Goal: Communication & Community: Answer question/provide support

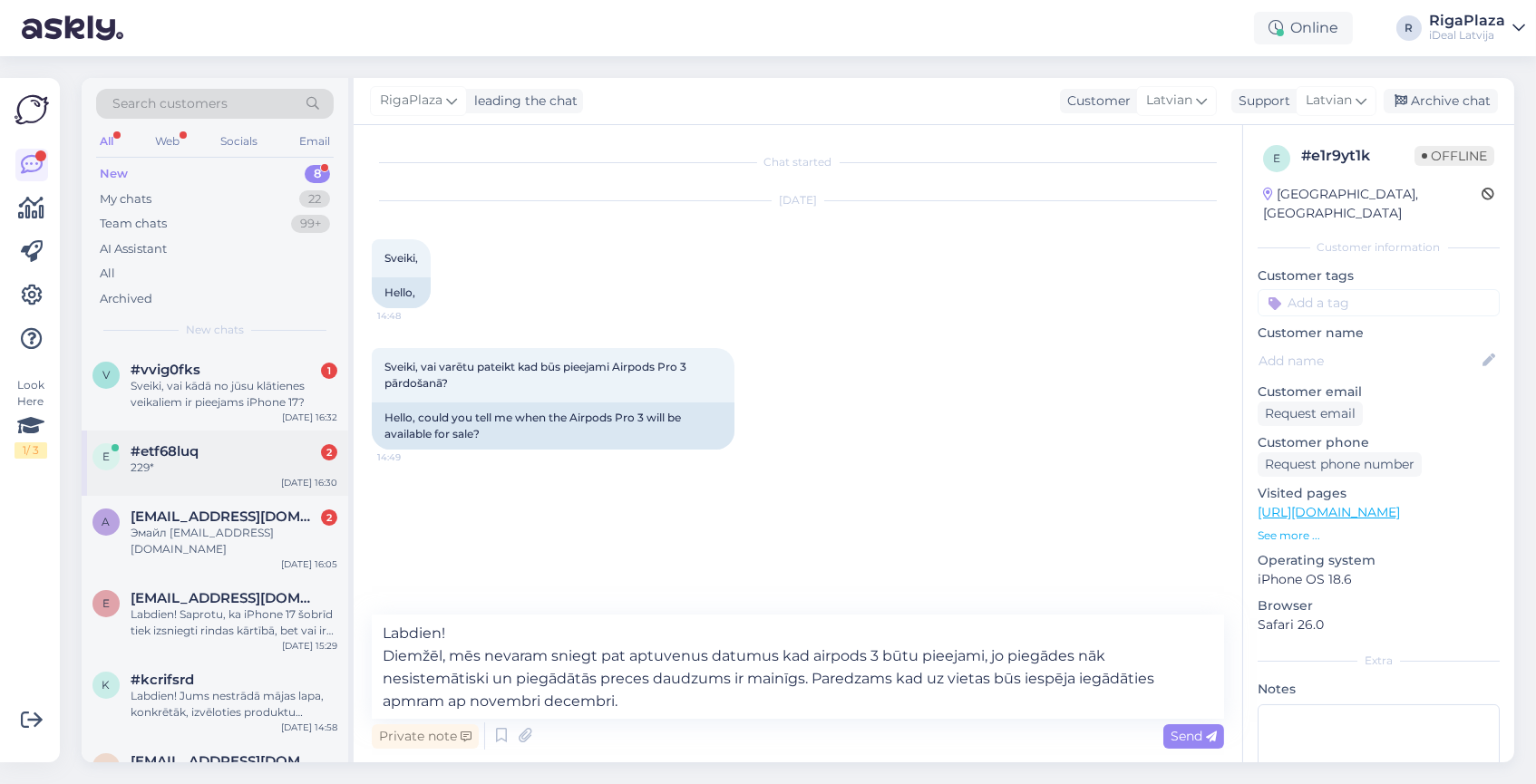
click at [184, 460] on div "229*" at bounding box center [234, 467] width 207 height 17
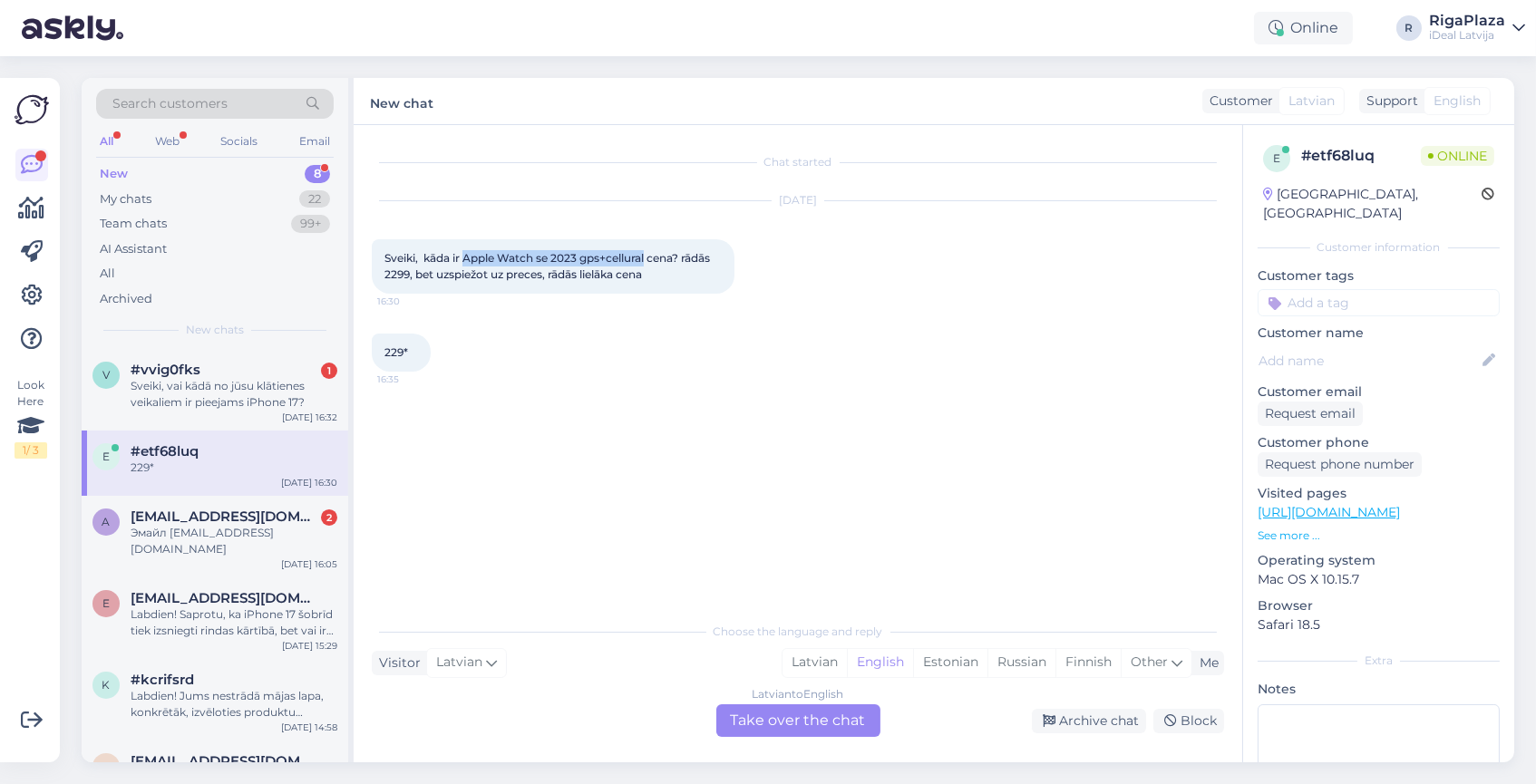
drag, startPoint x: 467, startPoint y: 255, endPoint x: 649, endPoint y: 257, distance: 182.0
click at [649, 257] on span "Sveiki, kāda ir Apple Watch se 2023 gps+cellural cena? rādās 2299, bet uzspiežo…" at bounding box center [549, 266] width 329 height 30
click at [933, 225] on div "[DATE] Sveiki, kāda ir Apple Watch se 2023 gps+cellural cena? rādās 2299, bet u…" at bounding box center [798, 247] width 852 height 133
click at [166, 389] on div "Sveiki, vai kādā no jūsu klātienes veikaliem ir pieejams iPhone 17?" at bounding box center [234, 393] width 207 height 32
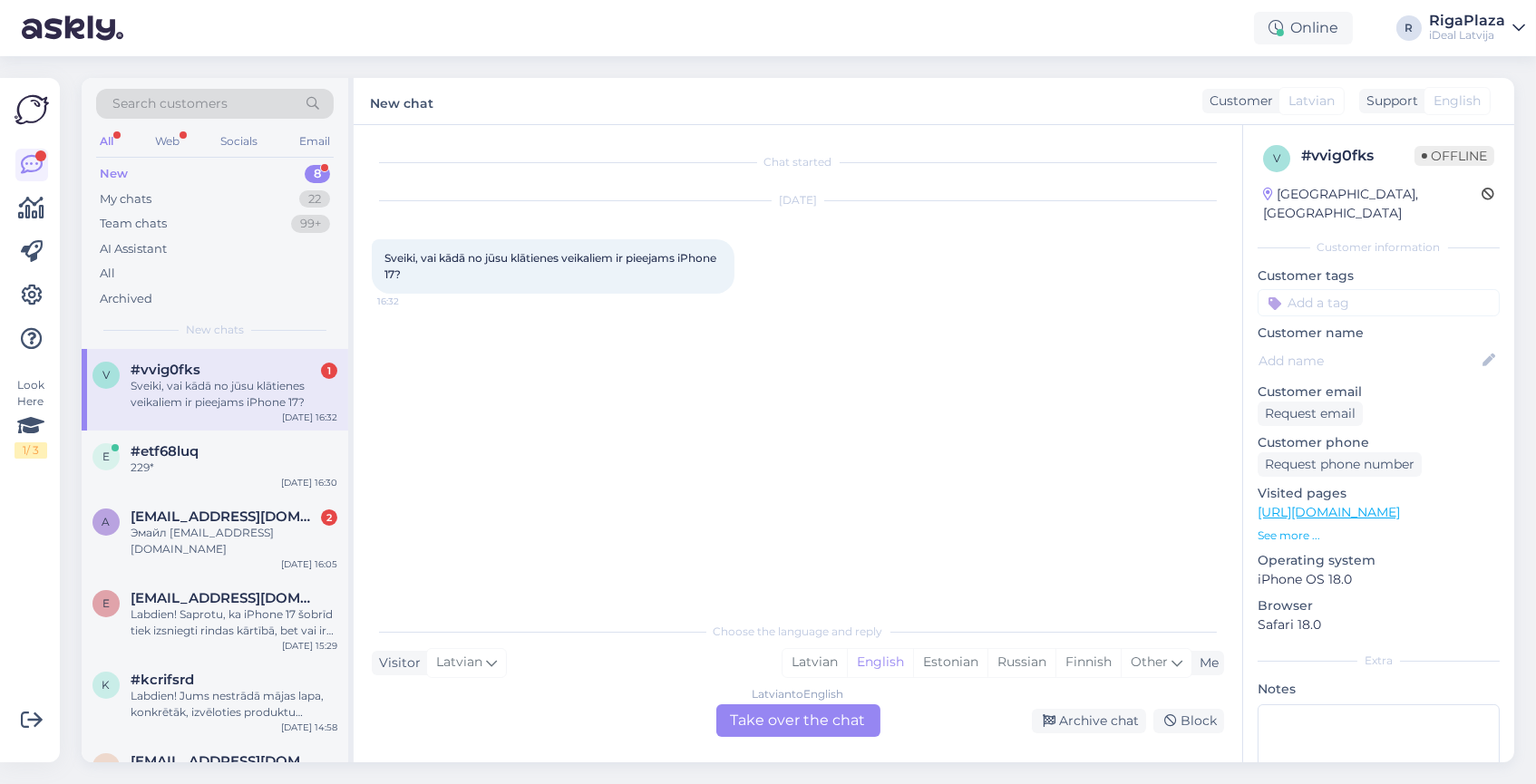
click at [747, 723] on div "Latvian to English Take over the chat" at bounding box center [798, 720] width 164 height 32
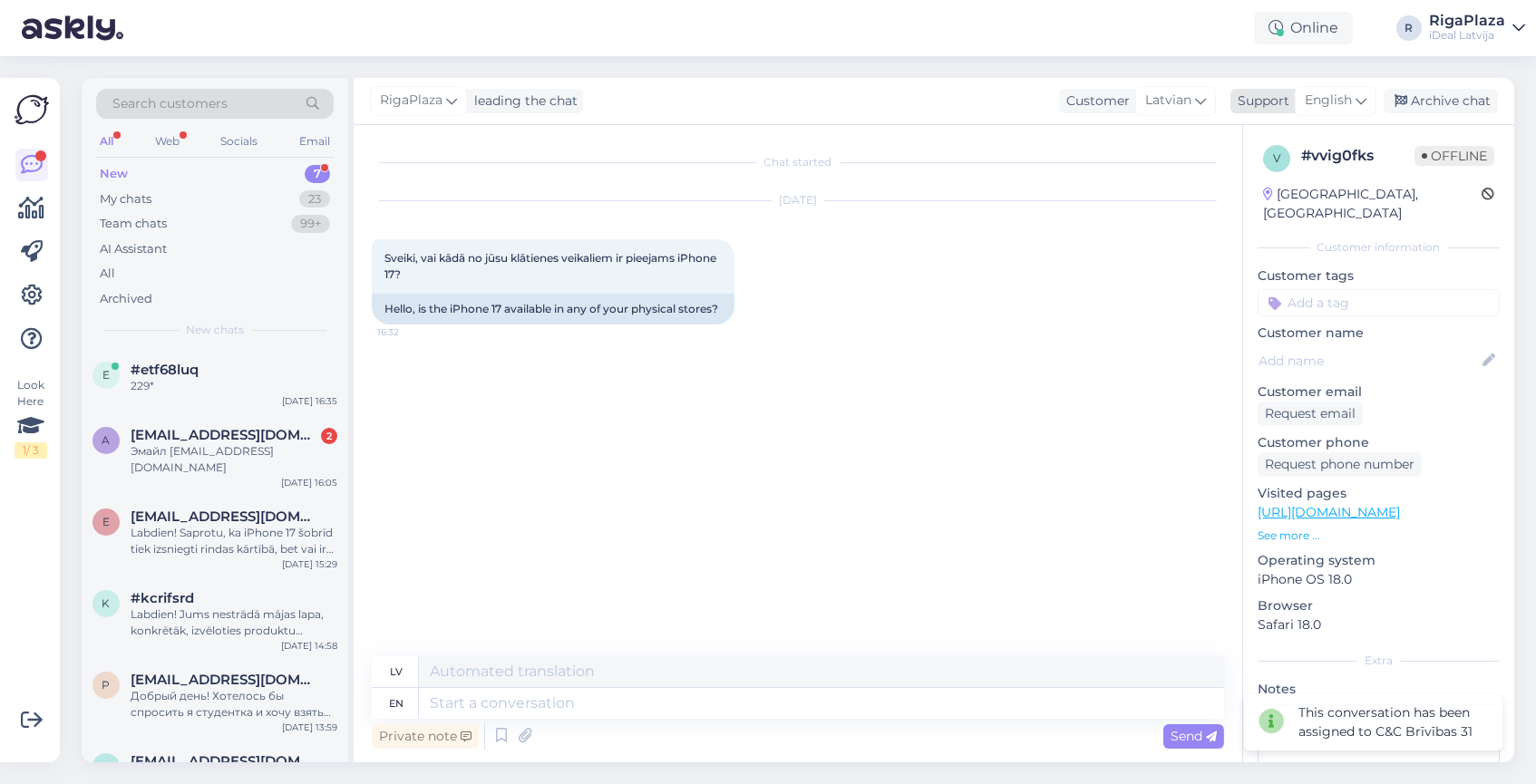
click at [1333, 105] on span "English" at bounding box center [1328, 100] width 47 height 20
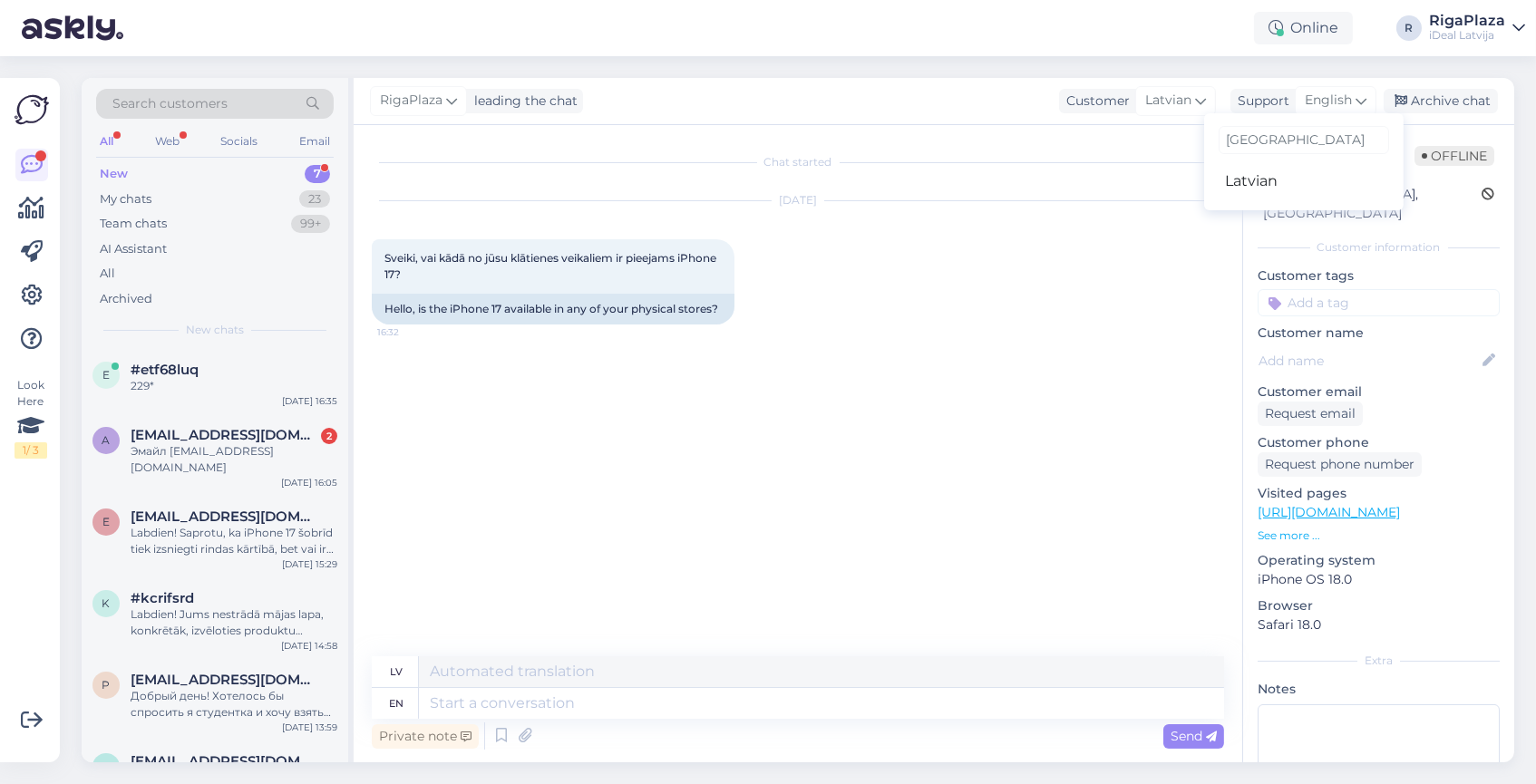
click at [1258, 197] on ul "Latvian" at bounding box center [1304, 181] width 200 height 43
click at [1254, 177] on link "Latvian" at bounding box center [1304, 181] width 200 height 29
click at [475, 679] on div "Chat started [DATE] Sveiki, vai kādā no jūsu klātienes veikaliem ir pieejams iP…" at bounding box center [797, 444] width 889 height 637
click at [470, 691] on textarea at bounding box center [798, 699] width 852 height 38
click at [391, 696] on textarea at bounding box center [798, 699] width 852 height 38
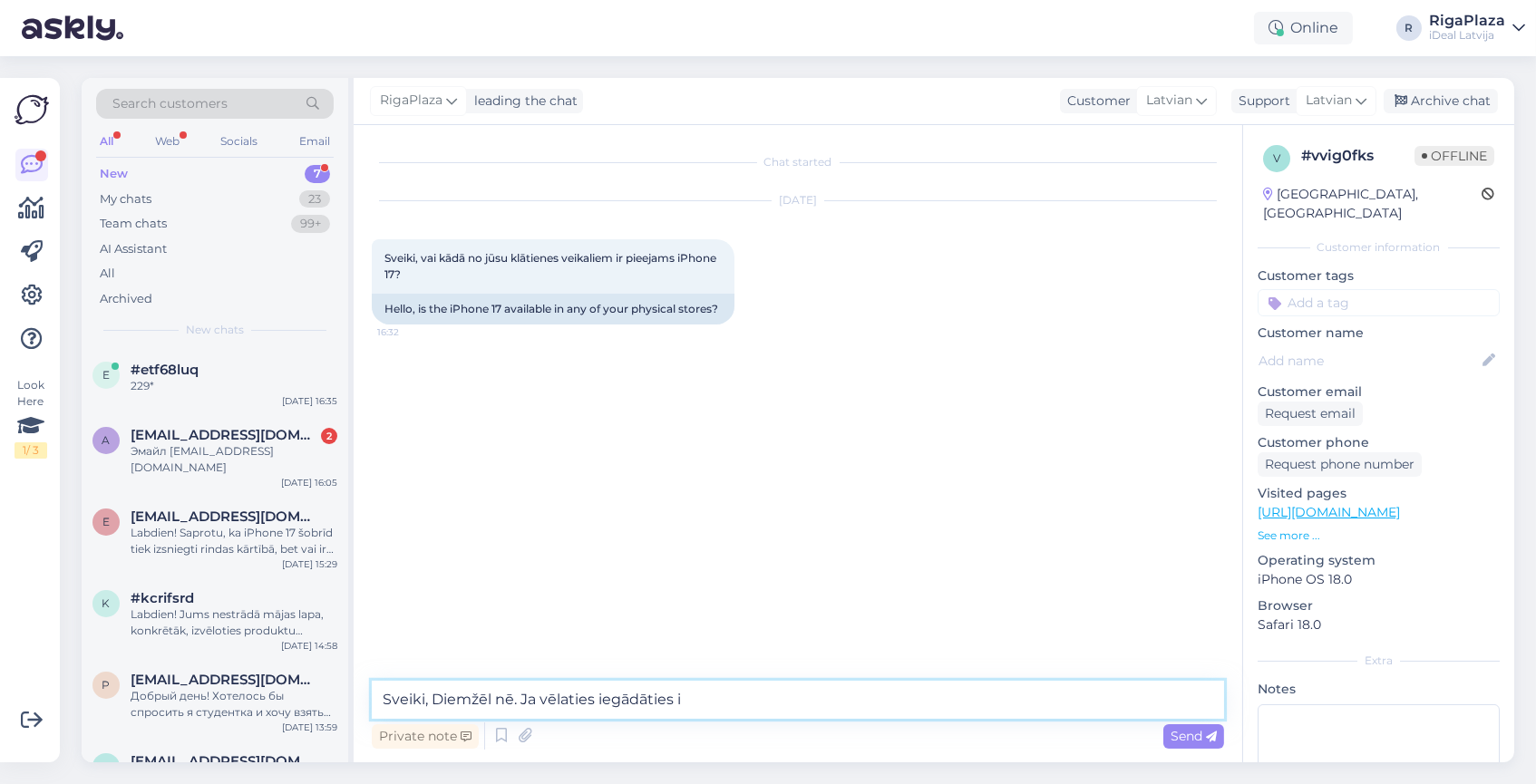
click at [739, 697] on textarea "Sveiki, Diemžēl nē. Ja vēlaties iegādāties i" at bounding box center [798, 699] width 852 height 38
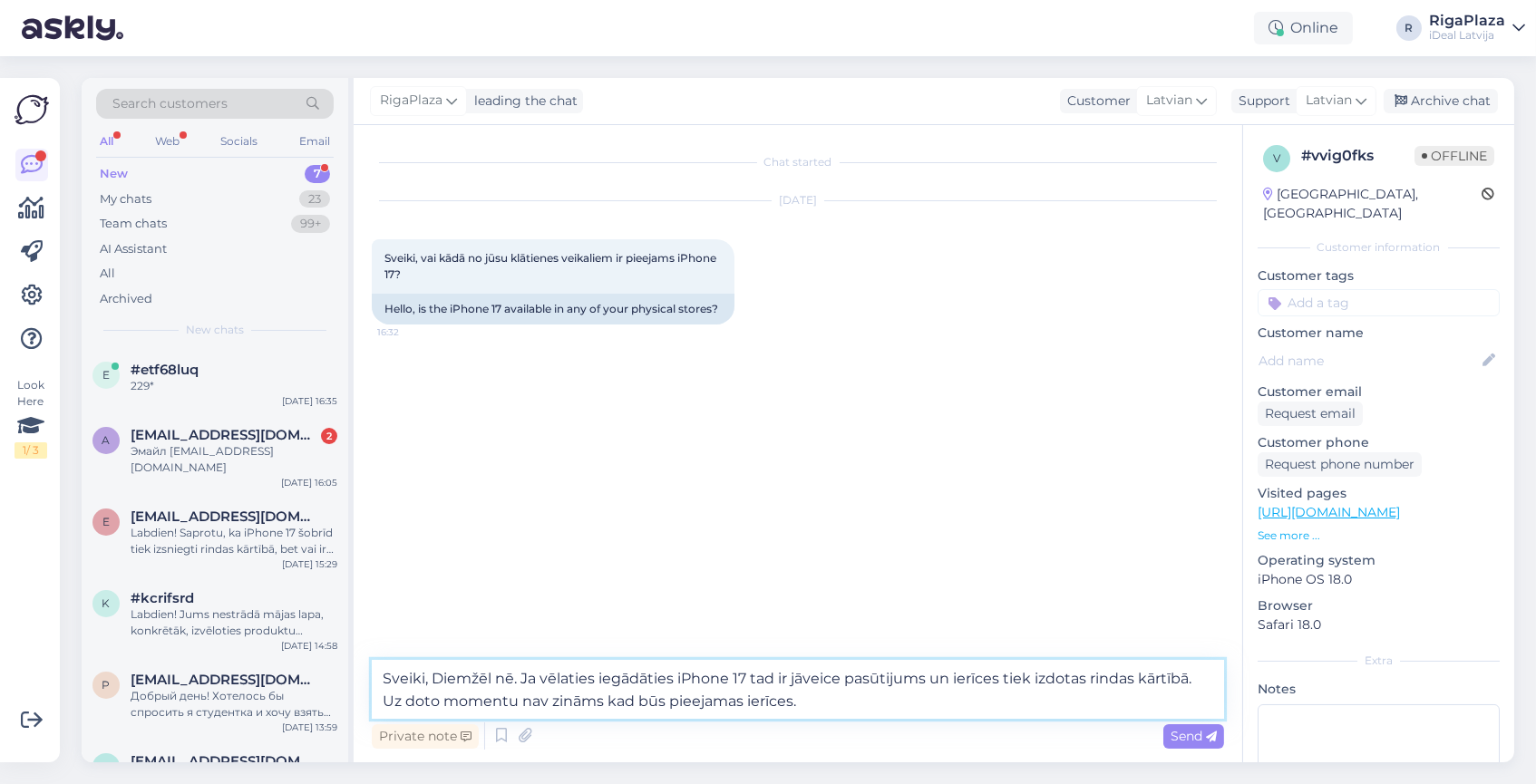
click at [829, 709] on textarea "Sveiki, Diemžēl nē. Ja vēlaties iegādāties iPhone 17 tad ir jāveice pasūtijums …" at bounding box center [798, 690] width 852 height 59
click at [851, 703] on textarea "Sveiki, Diemžēl nē. Ja vēlaties iegādāties iPhone 17 tad ir jāveice pasūtijums …" at bounding box center [798, 690] width 852 height 59
click at [838, 673] on textarea "Sveiki, Diemžēl nē. Ja vēlaties iegādāties iPhone 17 tad ir jāveice pasūtijums …" at bounding box center [798, 690] width 852 height 59
type textarea "Sveiki, Diemžēl nē. Ja vēlaties iegādāties iPhone 17 tad ir jāveic pasūtijums u…"
click at [880, 702] on textarea "Sveiki, Diemžēl nē. Ja vēlaties iegādāties iPhone 17 tad ir jāveic pasūtijums u…" at bounding box center [798, 690] width 852 height 59
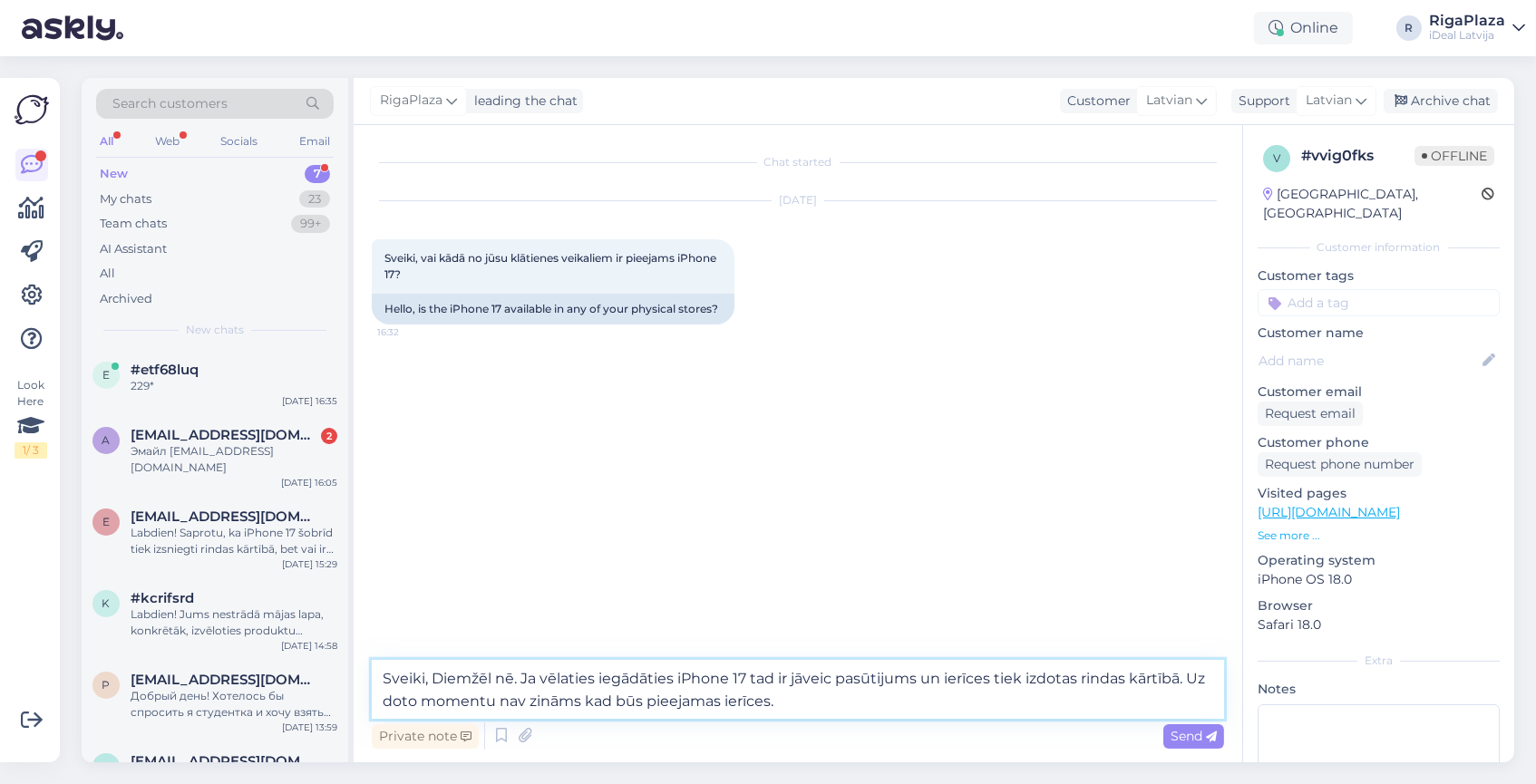
click at [814, 701] on textarea "Sveiki, Diemžēl nē. Ja vēlaties iegādāties iPhone 17 tad ir jāveic pasūtijums u…" at bounding box center [798, 690] width 852 height 59
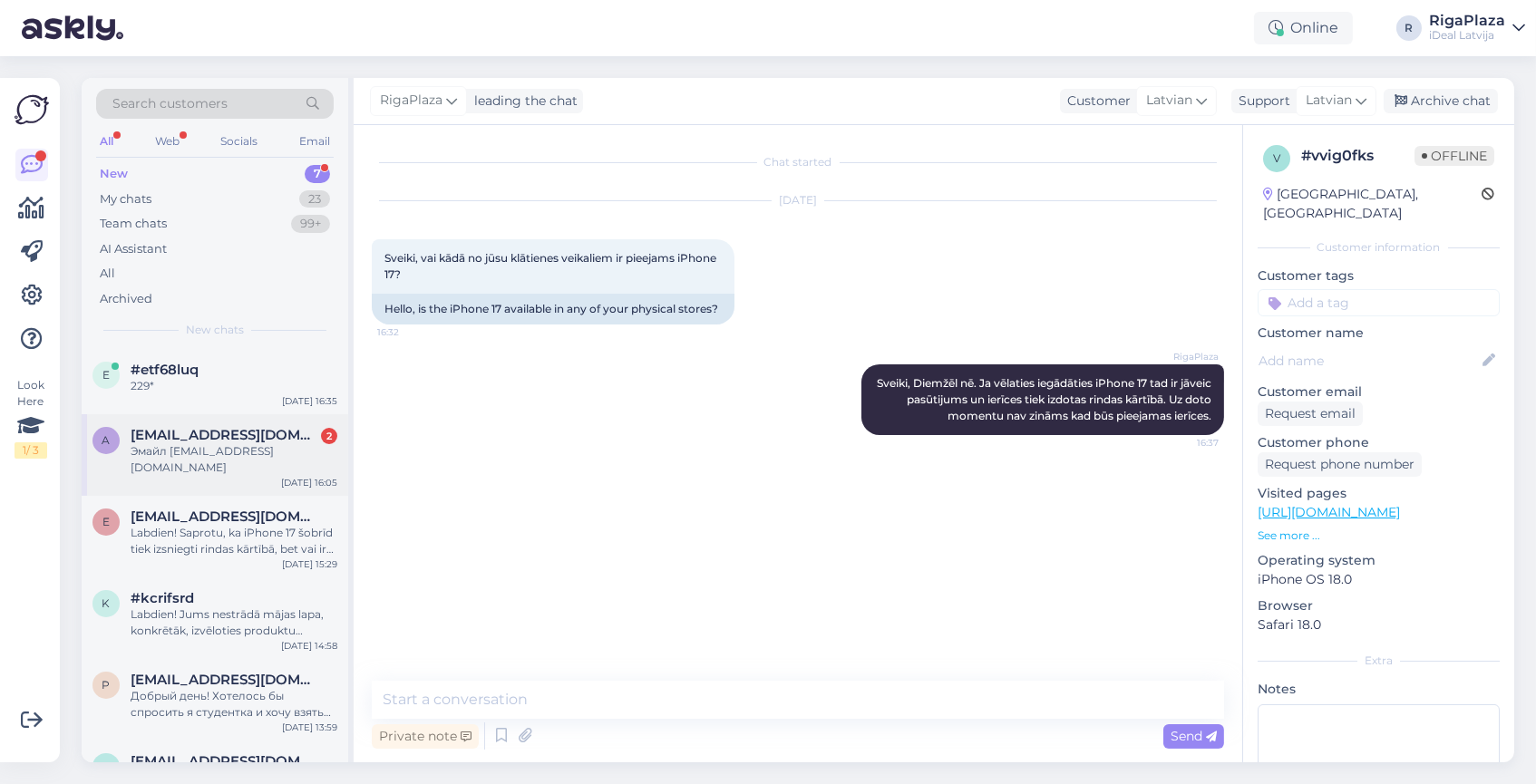
click at [214, 448] on div "Эмайл [EMAIL_ADDRESS][DOMAIN_NAME]" at bounding box center [234, 459] width 207 height 32
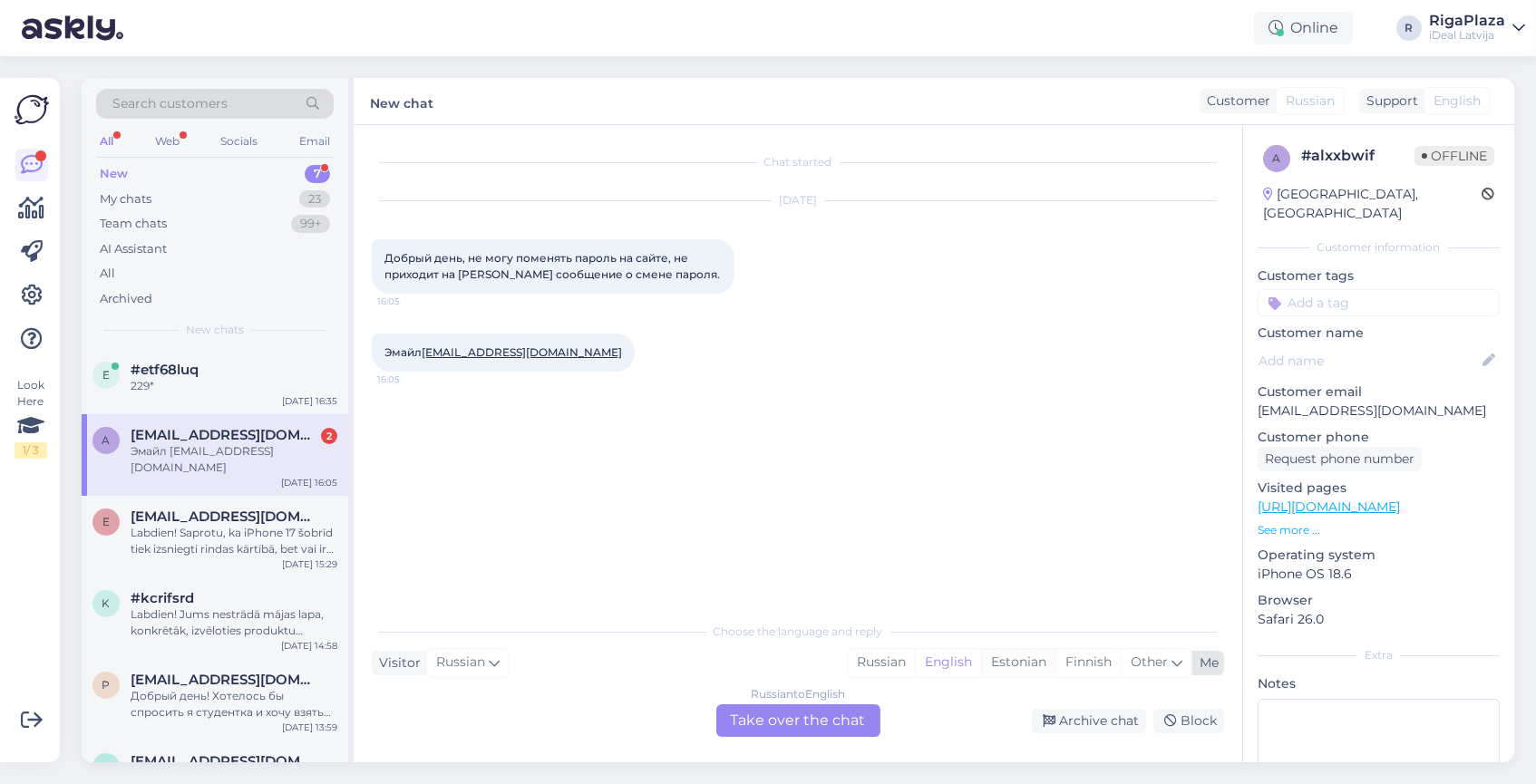
click at [1026, 667] on div "Estonian" at bounding box center [1018, 663] width 75 height 28
click at [891, 662] on div "Russian" at bounding box center [882, 663] width 67 height 28
click at [947, 675] on div "English" at bounding box center [948, 663] width 66 height 28
drag, startPoint x: 947, startPoint y: 675, endPoint x: 868, endPoint y: 594, distance: 113.1
click at [869, 595] on div "Chat started [DATE] Добрый день, не могу поменять пароль на сайте, не приходит …" at bounding box center [797, 444] width 889 height 637
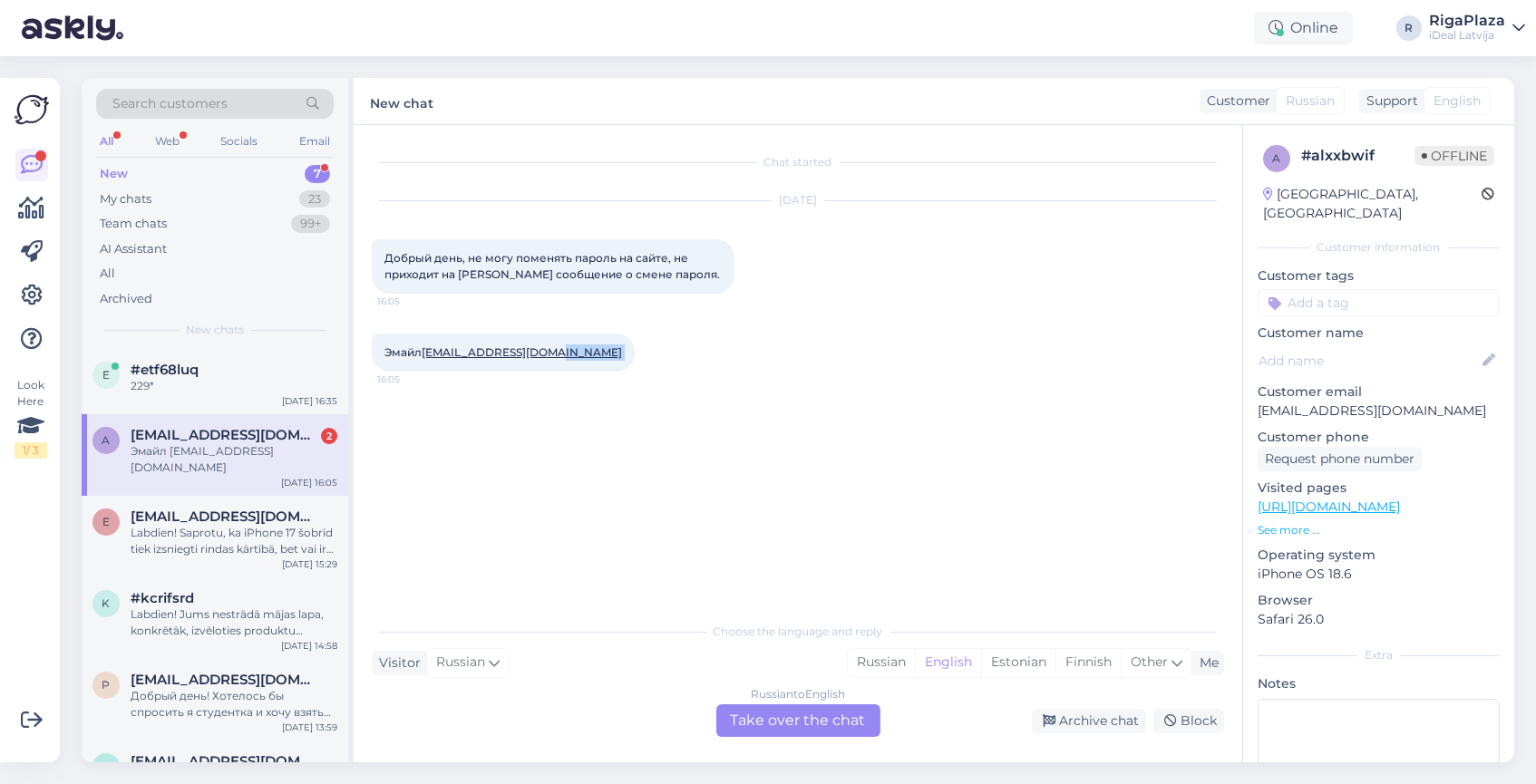
click at [862, 559] on div "Chat started [DATE] Добрый день, не могу поменять пароль на сайте, не приходит …" at bounding box center [806, 370] width 869 height 453
